Goal: Browse casually

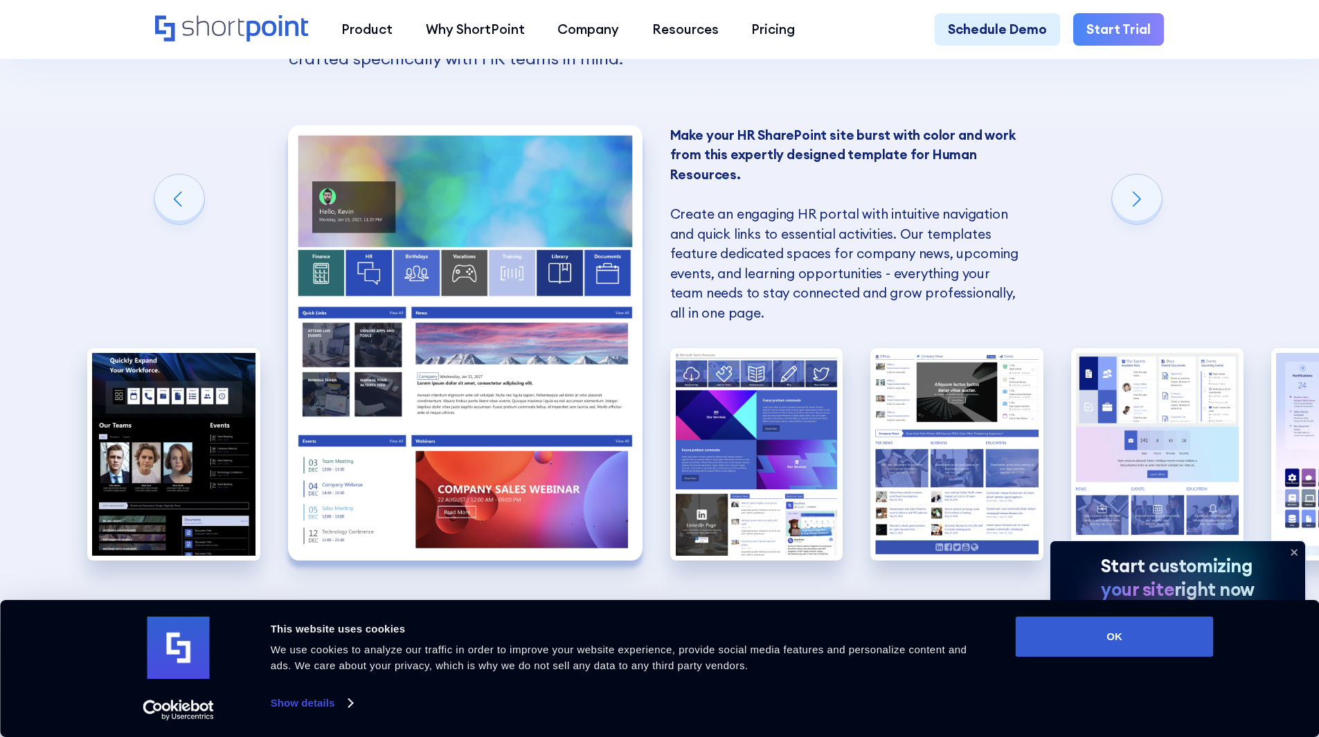
scroll to position [1315, 0]
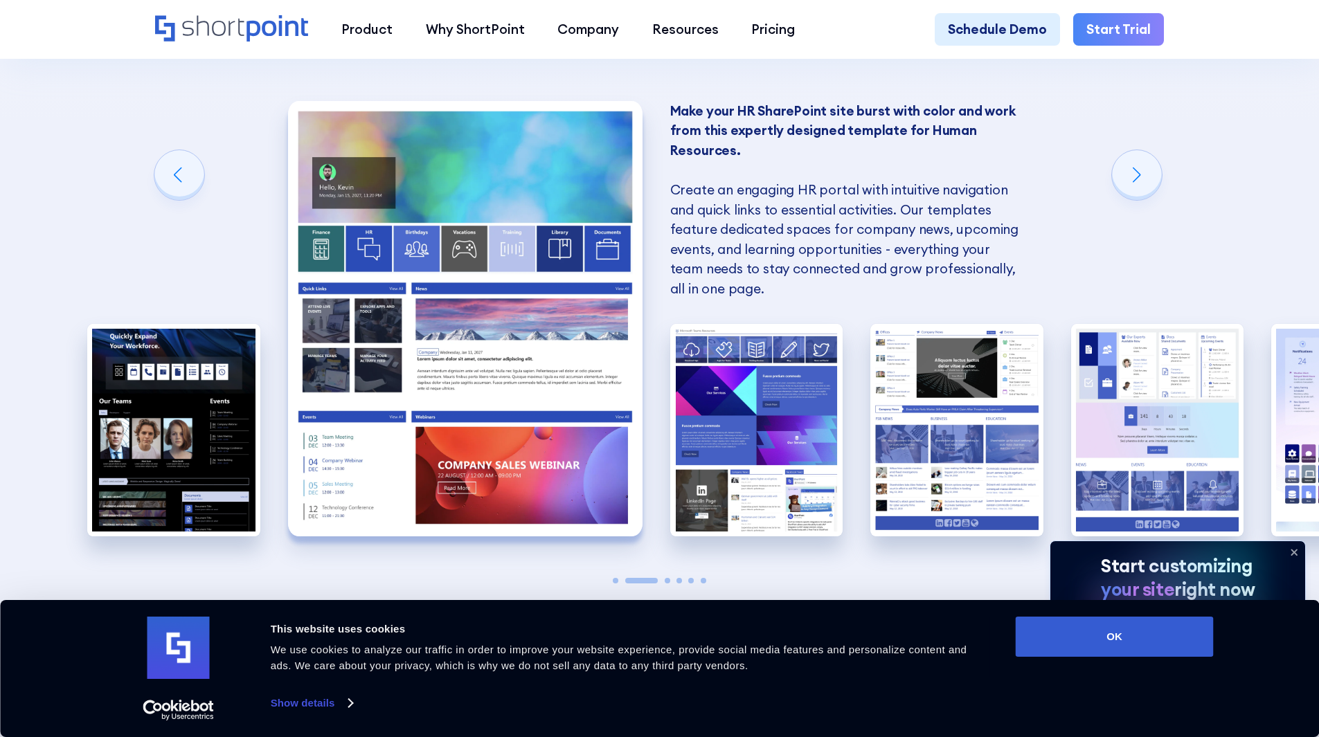
click at [543, 441] on img "2 / 6" at bounding box center [465, 318] width 354 height 435
click at [473, 365] on img "2 / 6" at bounding box center [465, 318] width 354 height 435
click at [1034, 629] on button "OK" at bounding box center [1115, 637] width 198 height 40
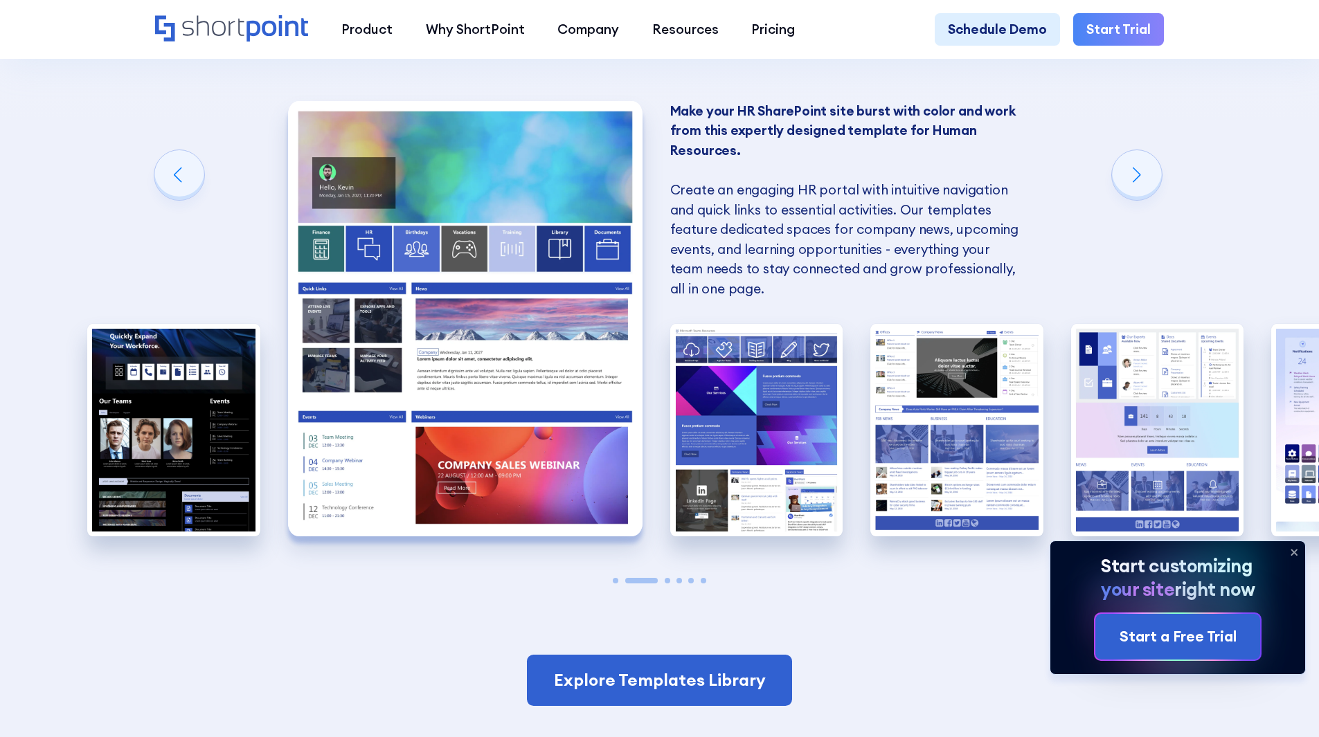
scroll to position [0, 0]
click at [518, 328] on img "2 / 6" at bounding box center [465, 318] width 354 height 435
click at [462, 281] on img "2 / 6" at bounding box center [465, 318] width 354 height 435
click at [808, 464] on img "3 / 6" at bounding box center [756, 430] width 173 height 213
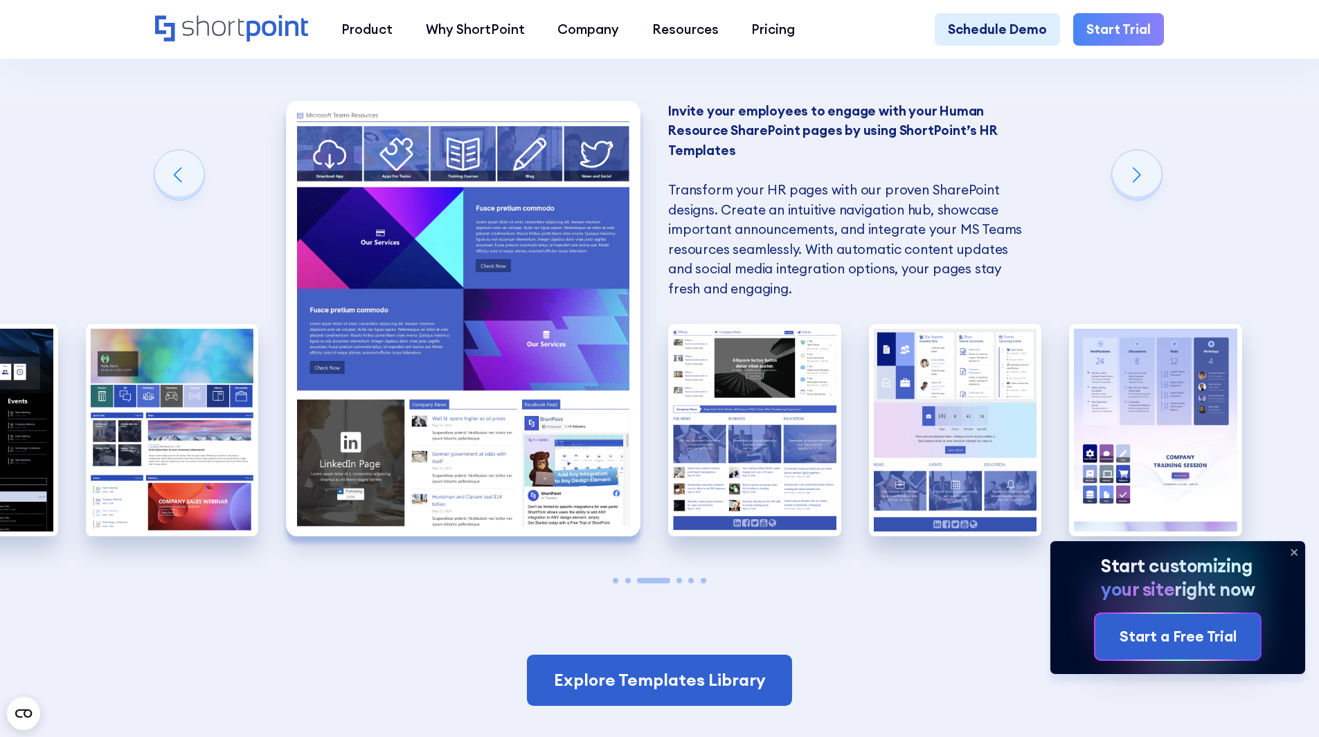
click at [808, 464] on img "4 / 6" at bounding box center [754, 430] width 173 height 213
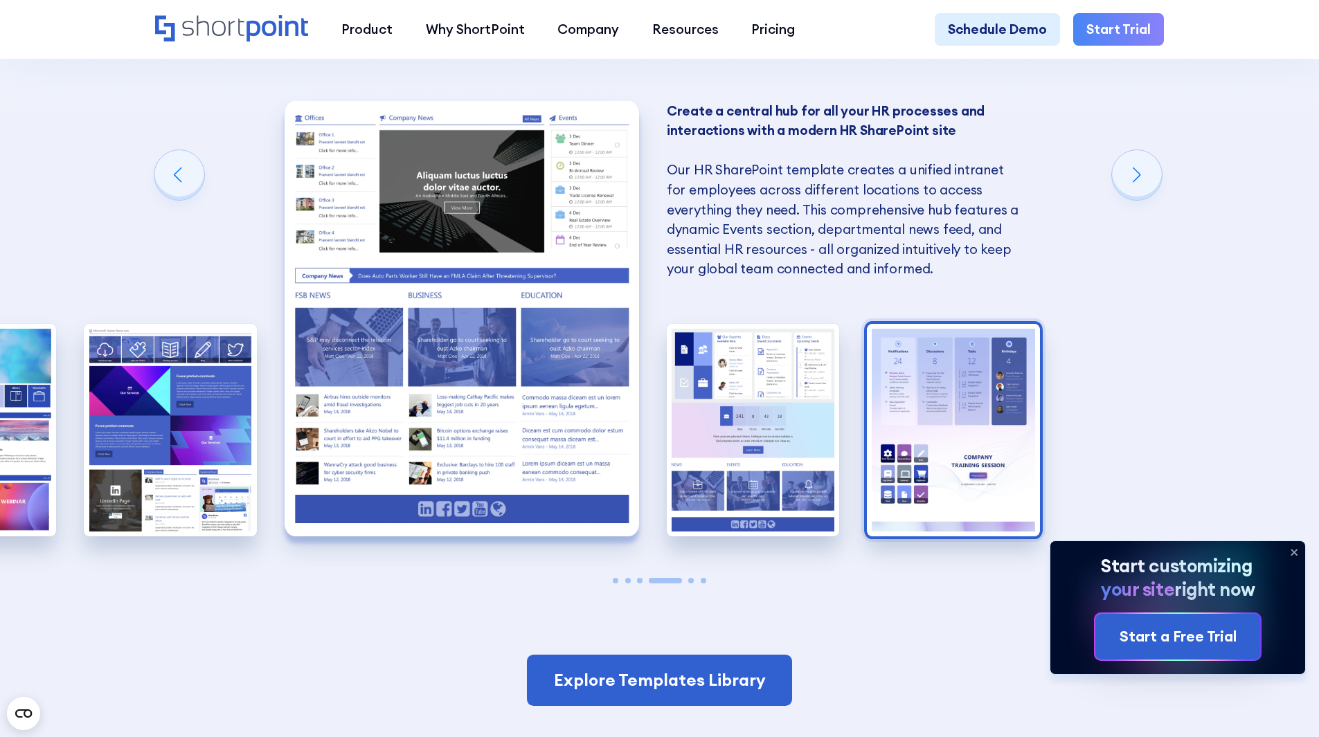
click at [906, 449] on img "6 / 6" at bounding box center [953, 430] width 173 height 213
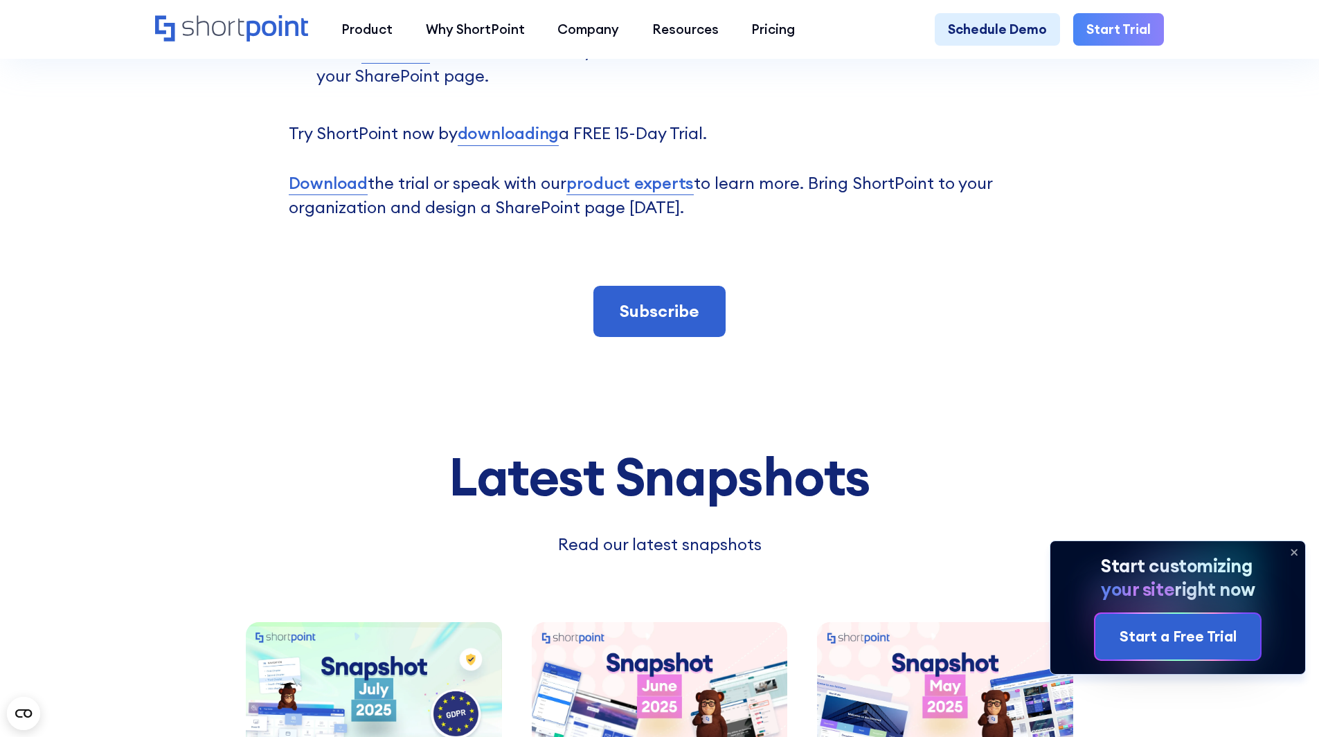
scroll to position [5677, 0]
